Goal: Find contact information: Find contact information

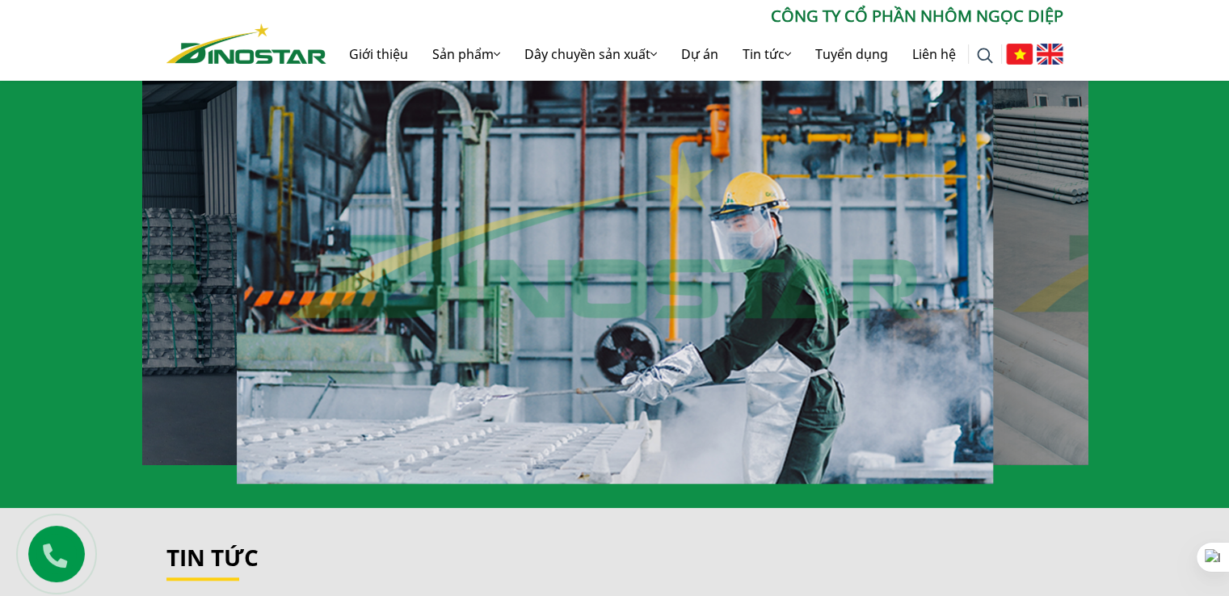
scroll to position [1697, 0]
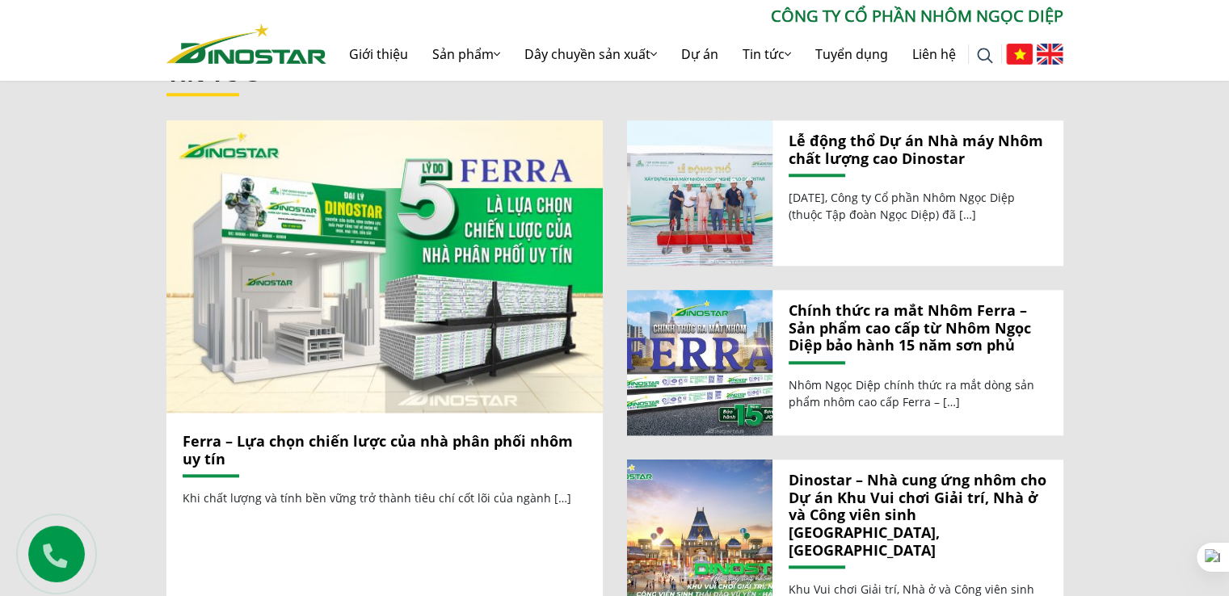
click at [48, 556] on icon at bounding box center [55, 552] width 46 height 41
click at [934, 56] on link "Liên hệ" at bounding box center [934, 54] width 68 height 52
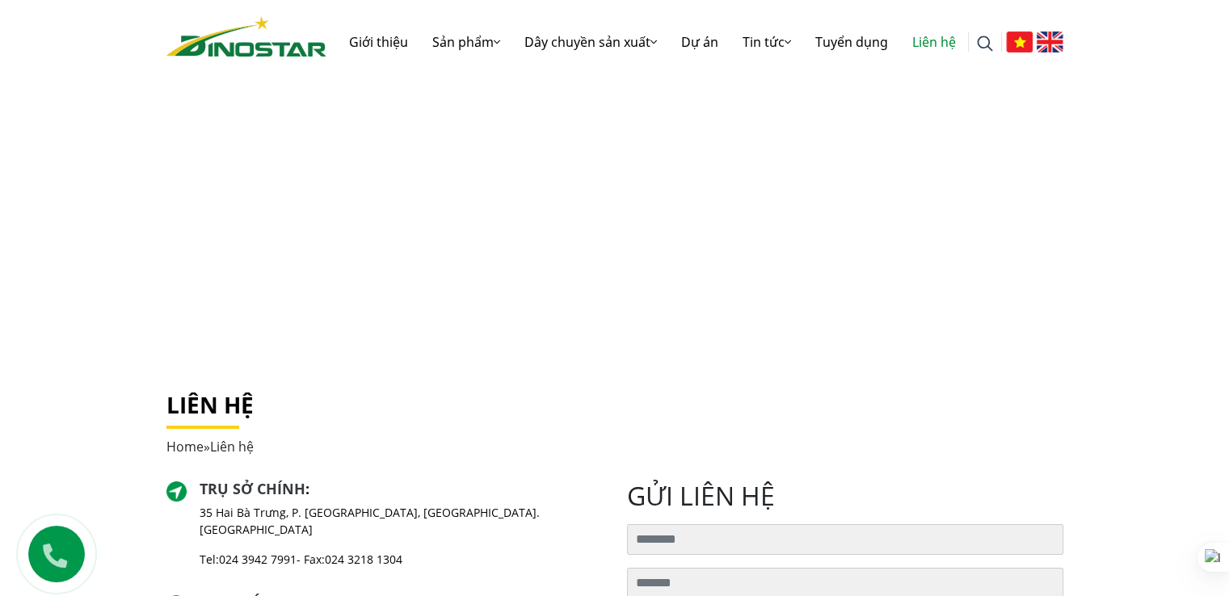
drag, startPoint x: 56, startPoint y: 546, endPoint x: 46, endPoint y: 553, distance: 12.1
click at [46, 553] on icon at bounding box center [55, 552] width 40 height 34
